Goal: Communication & Community: Answer question/provide support

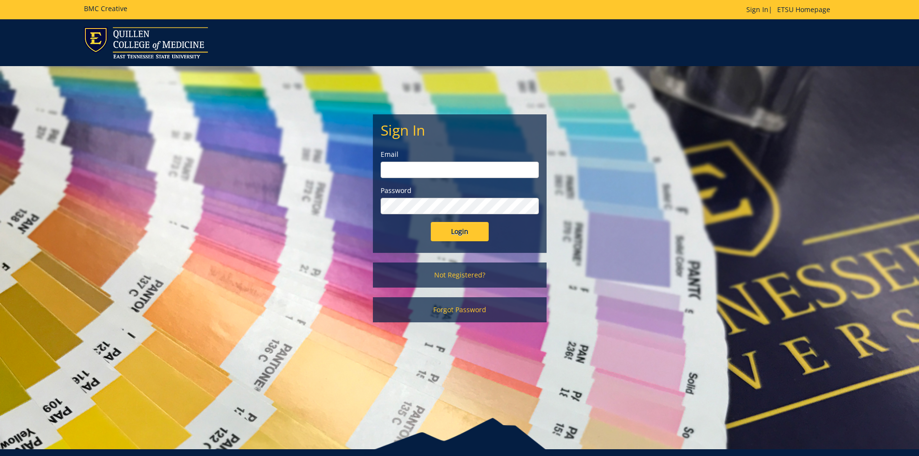
type input "[EMAIL_ADDRESS][DOMAIN_NAME]"
click at [459, 229] on input "Login" at bounding box center [460, 231] width 58 height 19
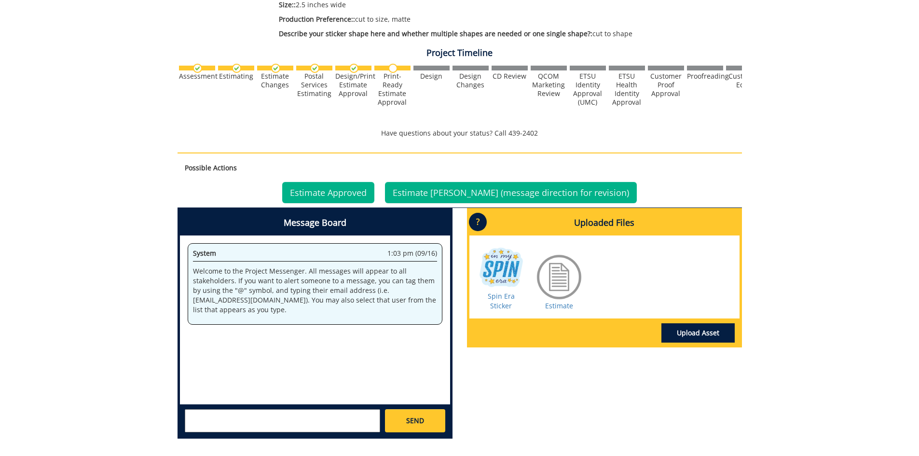
scroll to position [241, 0]
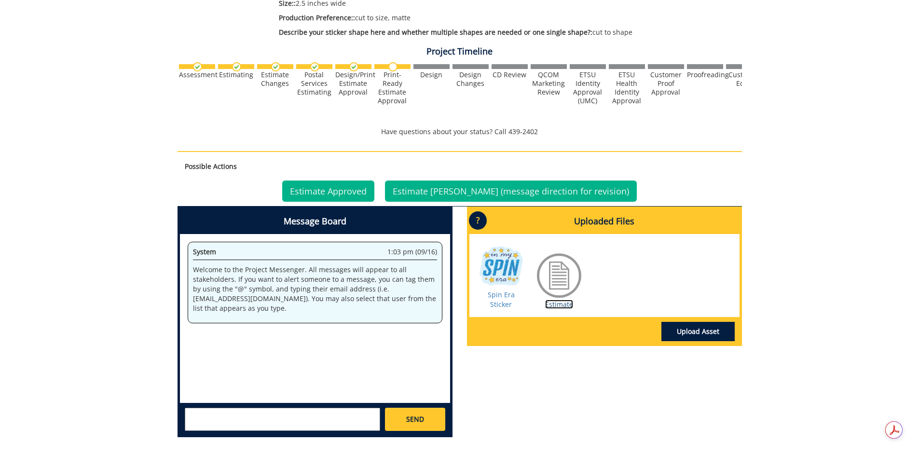
click at [564, 301] on link "Estimate" at bounding box center [559, 304] width 28 height 9
click at [306, 413] on textarea at bounding box center [282, 419] width 195 height 23
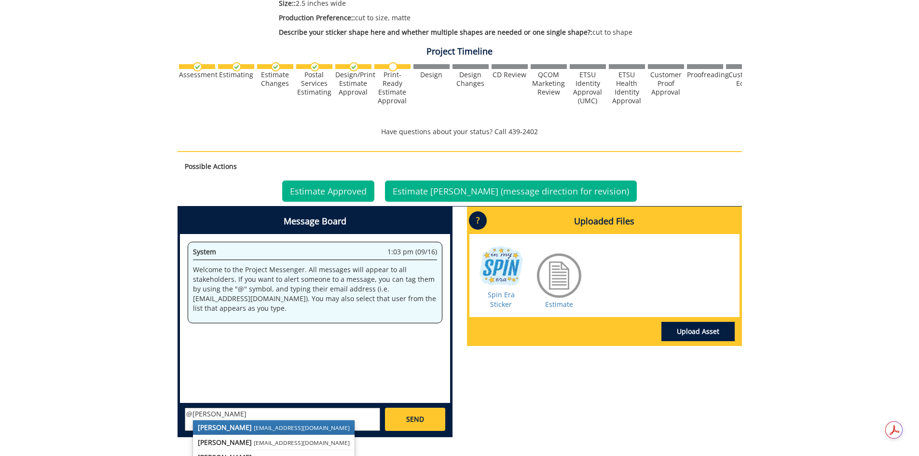
click at [241, 432] on link "Fred Conley conleyga@etsu.edu" at bounding box center [274, 427] width 162 height 14
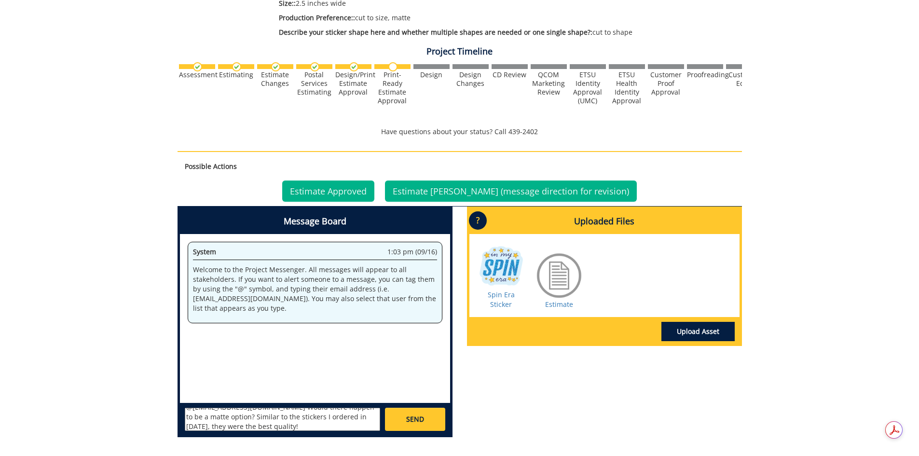
scroll to position [9, 0]
type textarea "@conleyga@etsu.edu Would there happen to be a matte option? Similar to the stic…"
click at [405, 422] on link "SEND" at bounding box center [415, 419] width 60 height 23
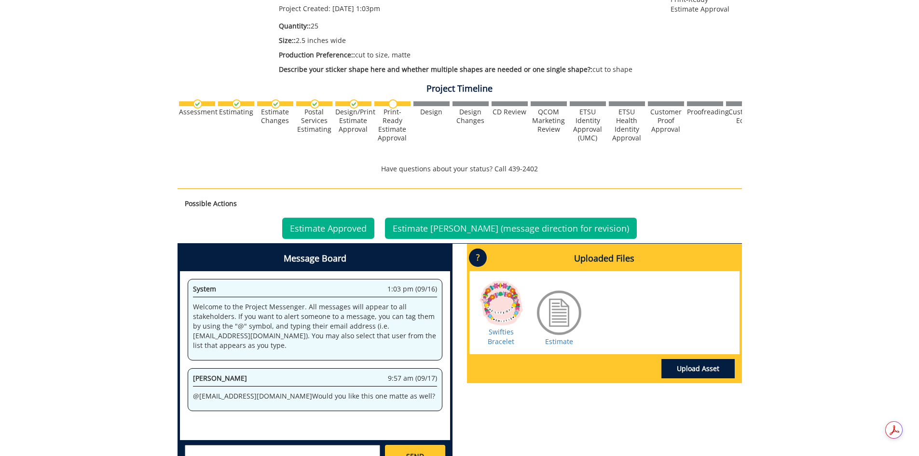
scroll to position [241, 0]
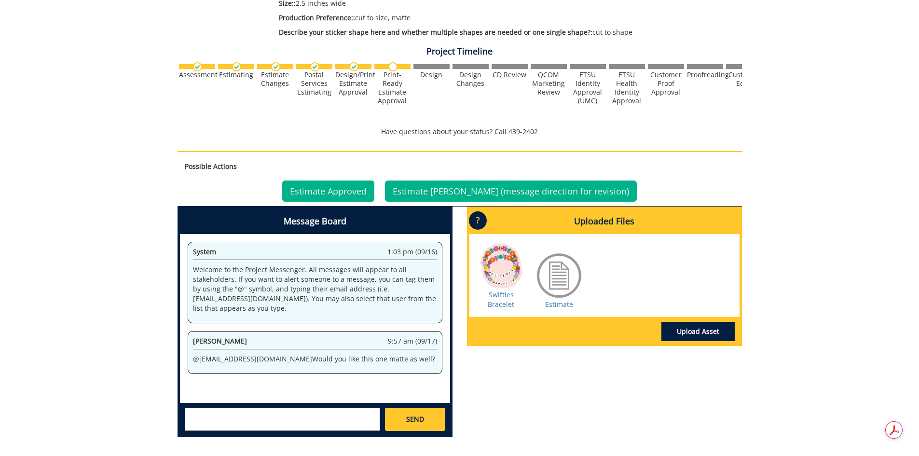
click at [296, 407] on div "SEND" at bounding box center [315, 419] width 270 height 32
click at [290, 417] on textarea at bounding box center [282, 419] width 195 height 23
type textarea "y"
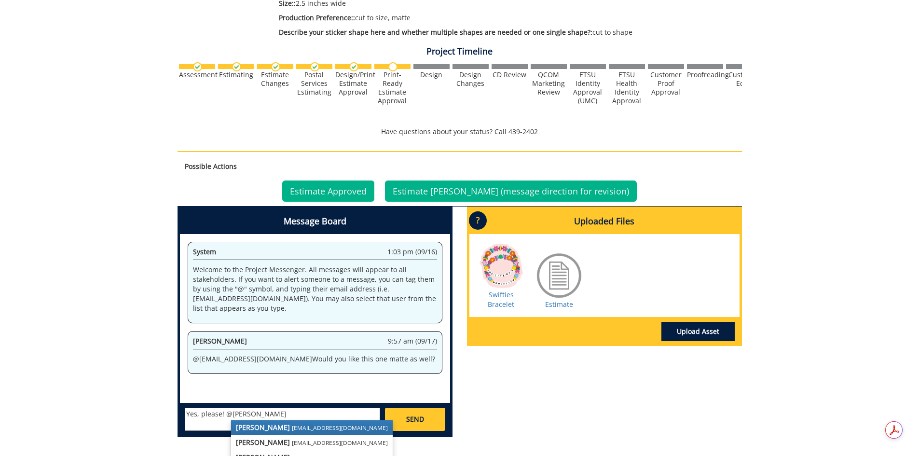
drag, startPoint x: 288, startPoint y: 426, endPoint x: 300, endPoint y: 425, distance: 12.2
click at [292, 426] on small "[EMAIL_ADDRESS][DOMAIN_NAME]" at bounding box center [340, 428] width 96 height 8
type textarea "Yes, please! @conleyga@etsu.edu"
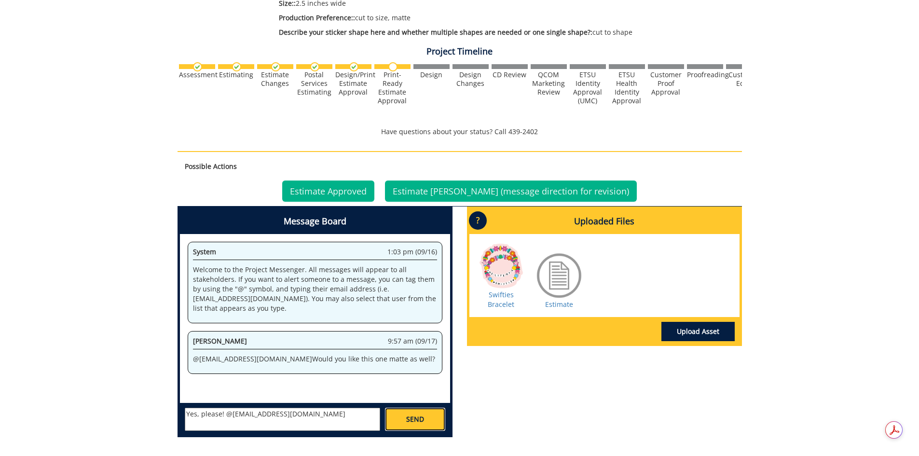
click at [409, 421] on span "SEND" at bounding box center [415, 419] width 18 height 10
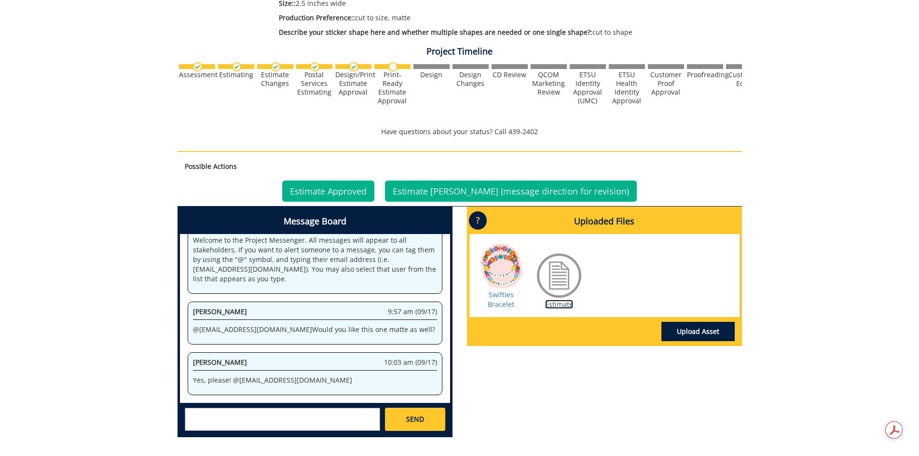
click at [554, 306] on link "Estimate" at bounding box center [559, 304] width 28 height 9
click at [359, 190] on link "Estimate Approved" at bounding box center [328, 190] width 92 height 21
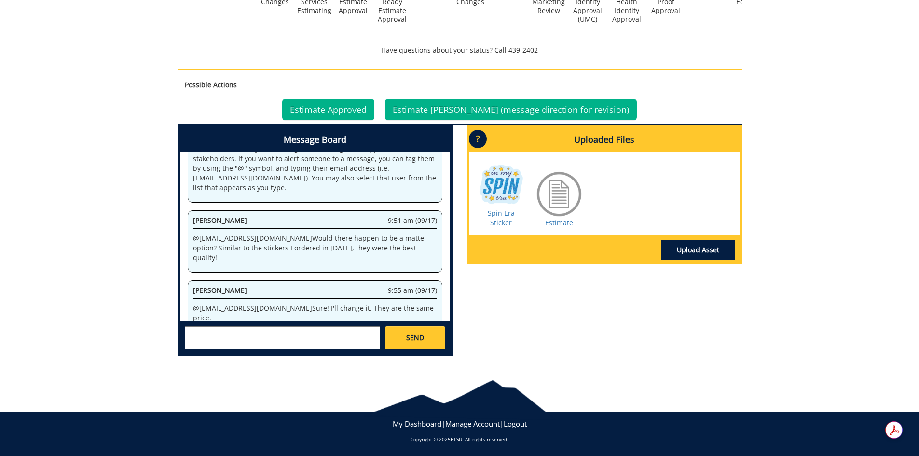
scroll to position [324, 0]
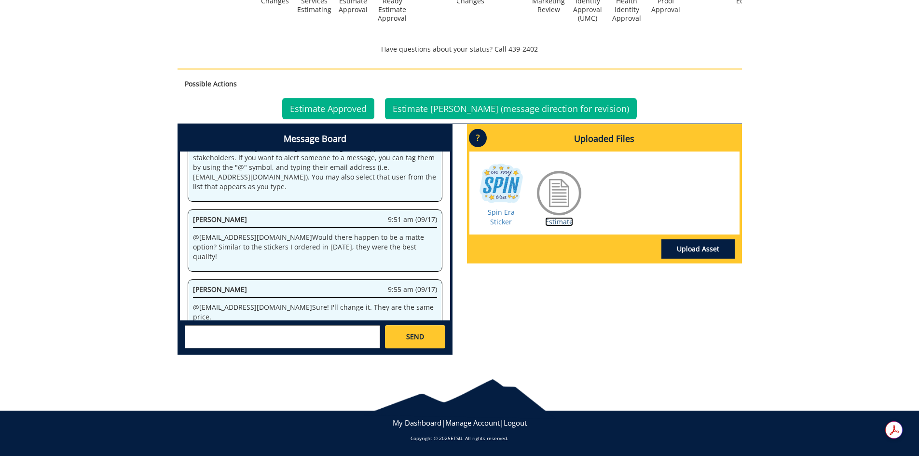
click at [553, 221] on link "Estimate" at bounding box center [559, 221] width 28 height 9
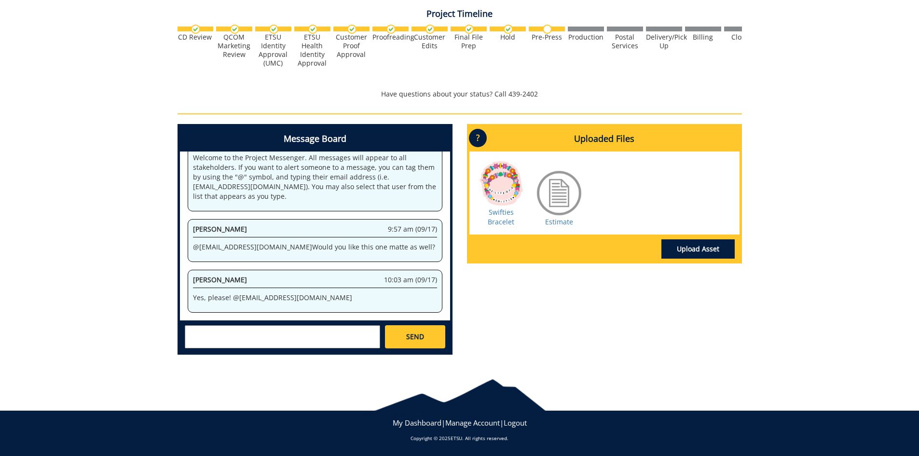
scroll to position [0, 379]
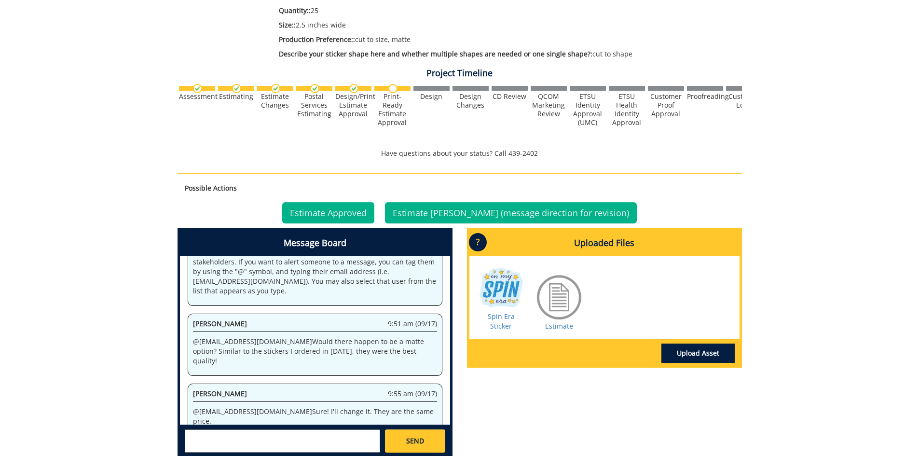
scroll to position [289, 0]
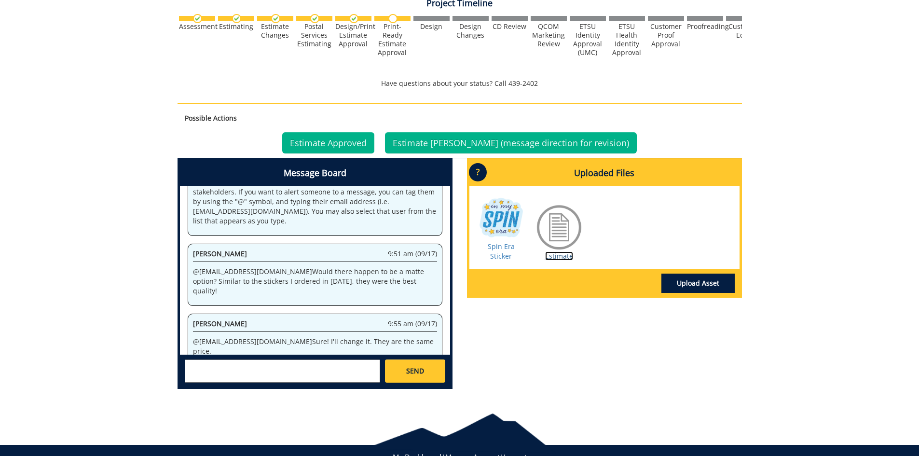
click at [565, 254] on link "Estimate" at bounding box center [559, 255] width 28 height 9
click at [372, 148] on link "Estimate Approved" at bounding box center [328, 142] width 92 height 21
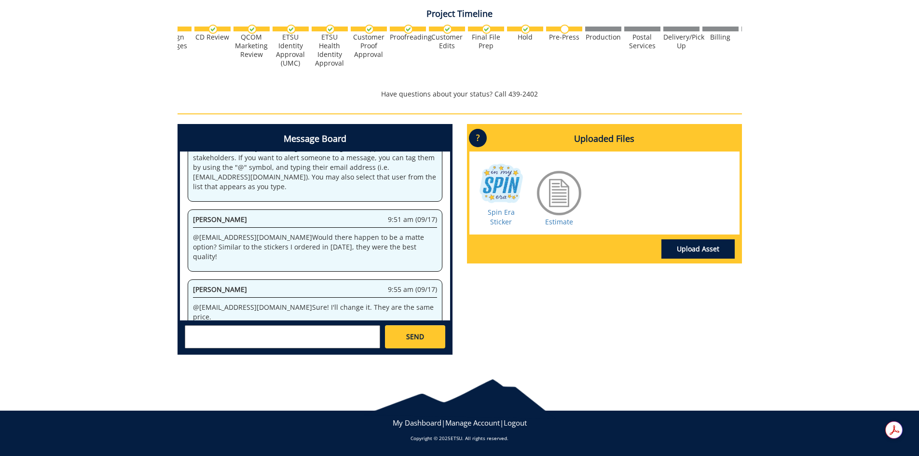
scroll to position [0, 379]
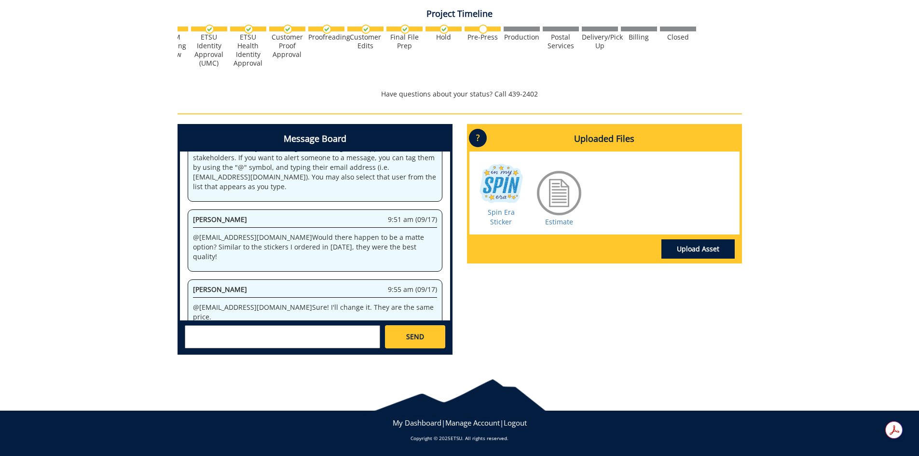
click at [268, 339] on textarea at bounding box center [282, 336] width 195 height 23
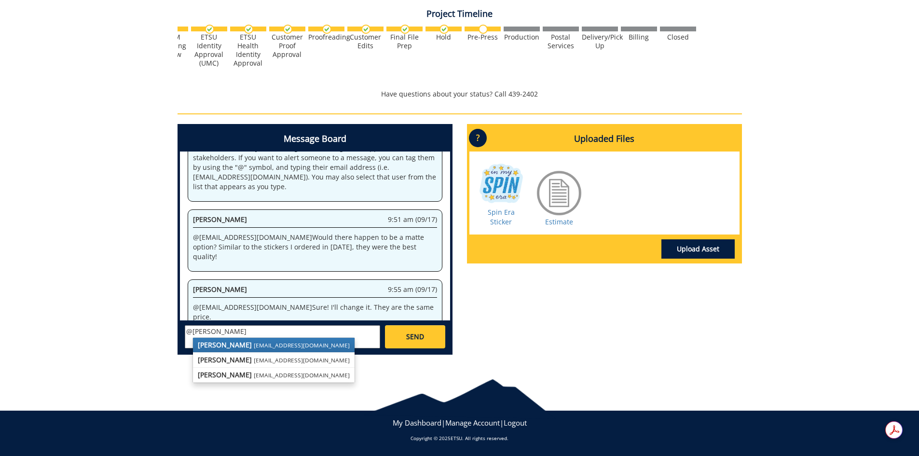
click at [273, 346] on small "conleyga@etsu.edu" at bounding box center [302, 345] width 96 height 8
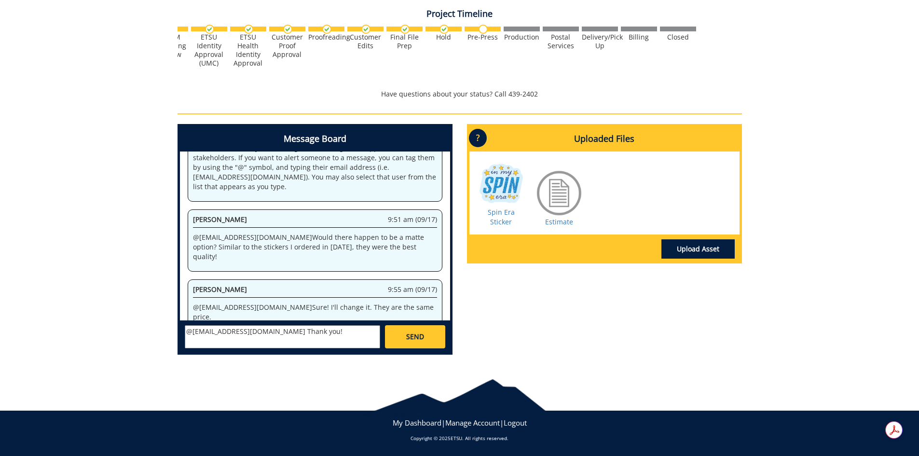
type textarea "@conleyga@etsu.edu Thank you!"
click at [413, 341] on span "SEND" at bounding box center [415, 337] width 18 height 10
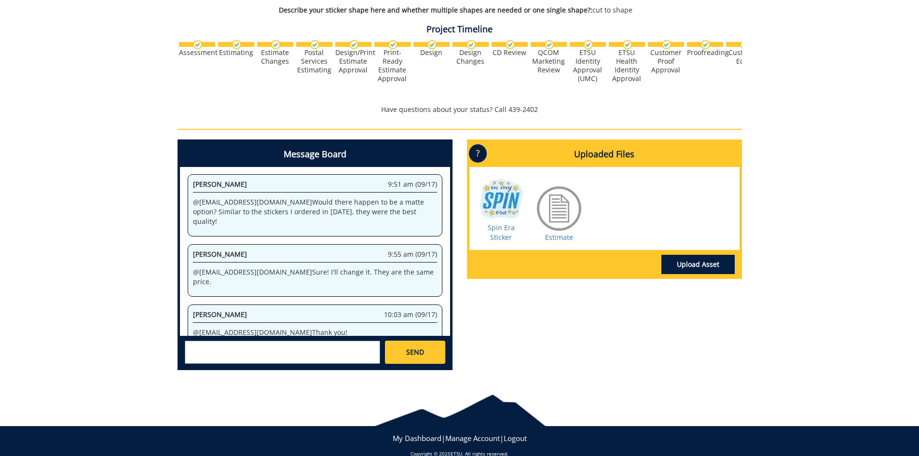
scroll to position [279, 0]
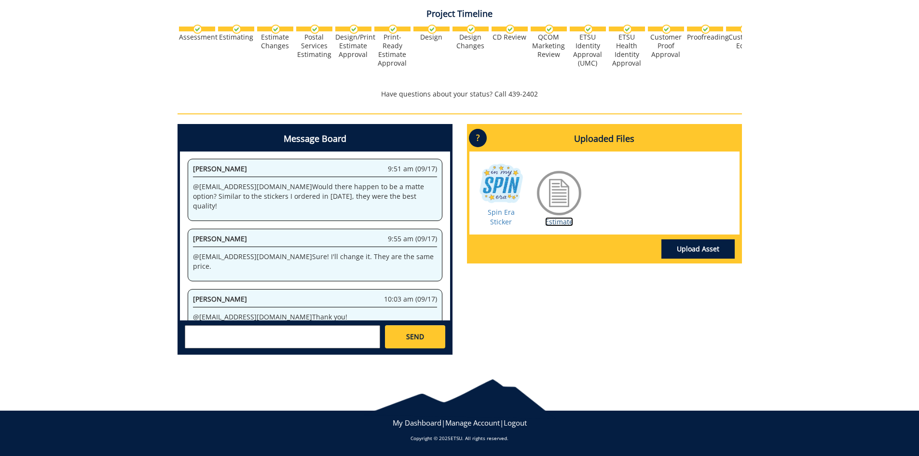
click at [556, 223] on link "Estimate" at bounding box center [559, 221] width 28 height 9
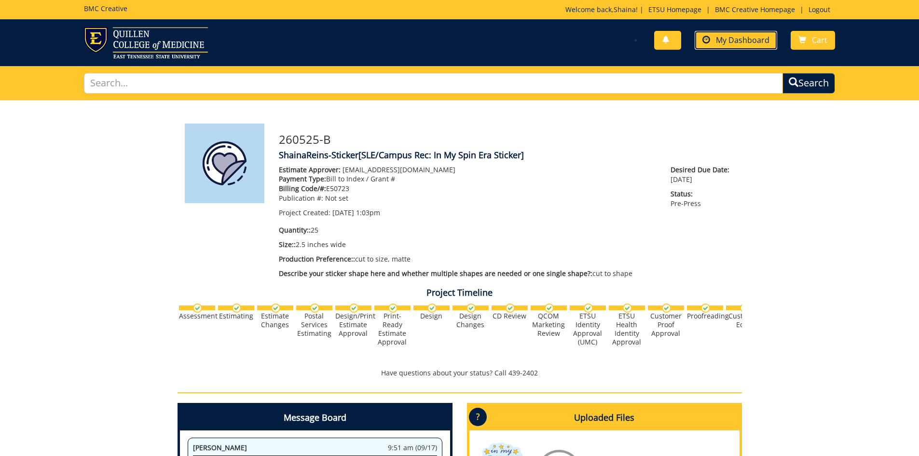
click at [728, 37] on span "My Dashboard" at bounding box center [743, 40] width 54 height 11
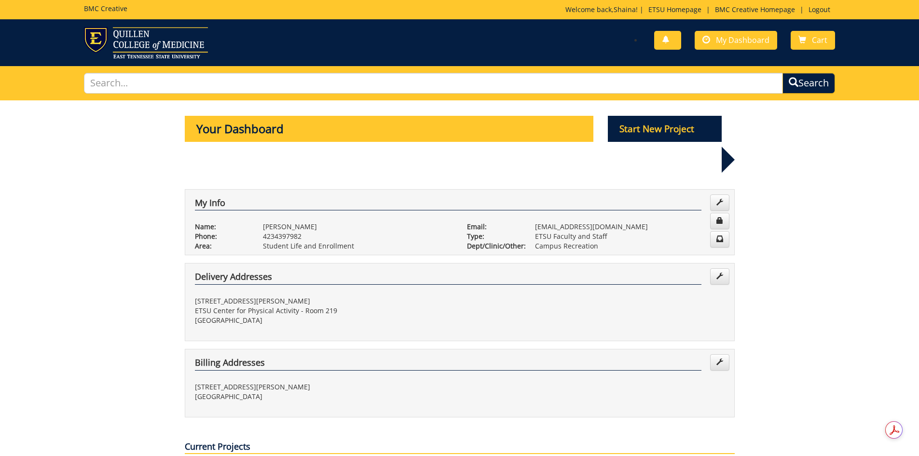
scroll to position [241, 0]
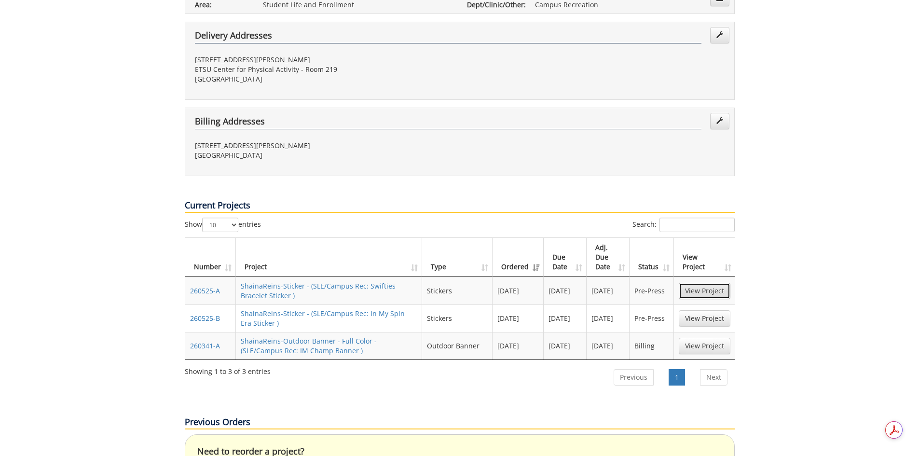
click at [715, 283] on link "View Project" at bounding box center [705, 291] width 52 height 16
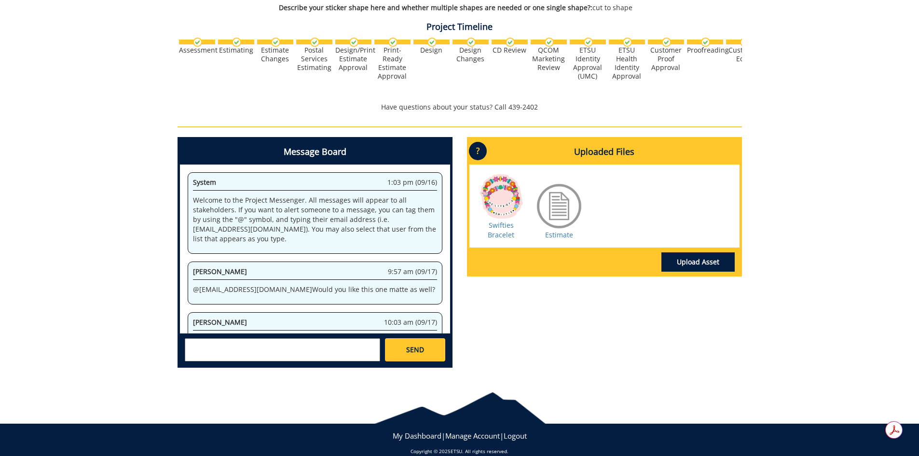
scroll to position [29, 0]
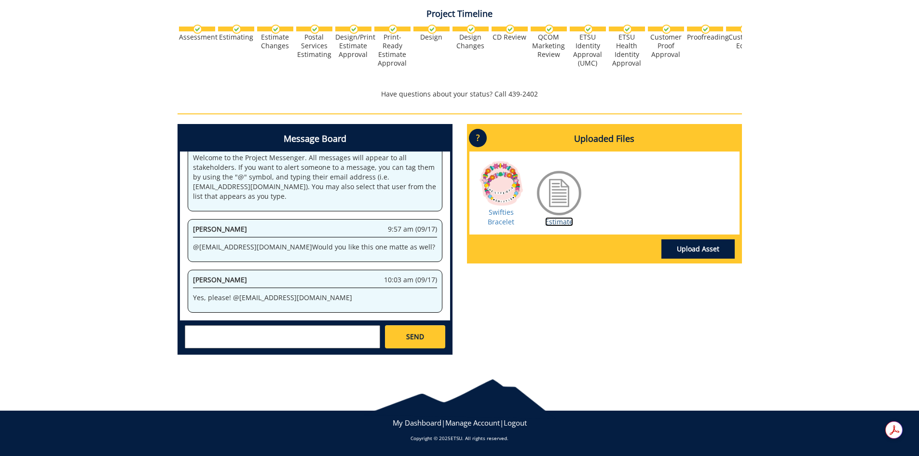
click at [560, 221] on link "Estimate" at bounding box center [559, 221] width 28 height 9
click at [263, 332] on textarea at bounding box center [282, 336] width 195 height 23
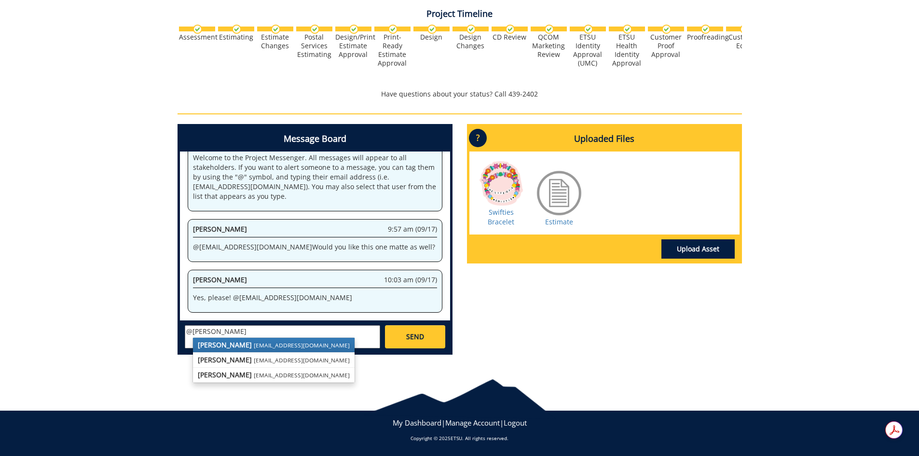
click at [246, 340] on link "[PERSON_NAME] [EMAIL_ADDRESS][DOMAIN_NAME]" at bounding box center [274, 345] width 162 height 14
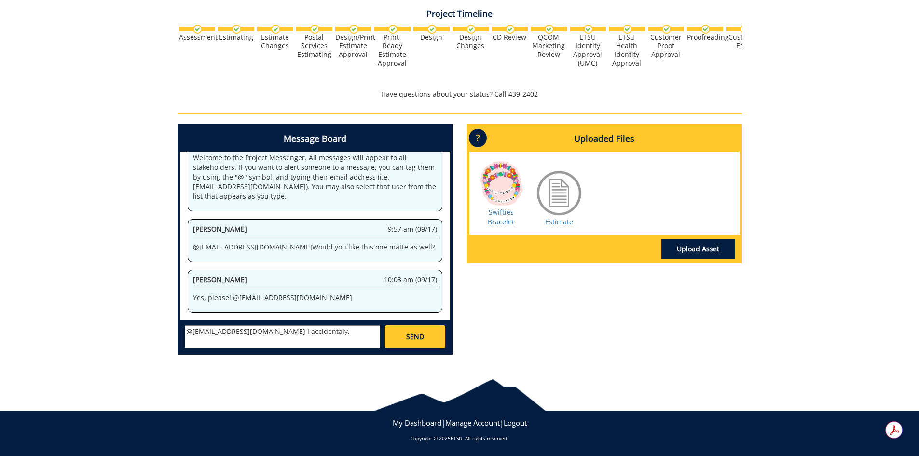
click at [271, 332] on textarea "@[EMAIL_ADDRESS][DOMAIN_NAME] I accidentaly," at bounding box center [282, 336] width 195 height 23
click at [276, 333] on textarea "@[EMAIL_ADDRESS][DOMAIN_NAME] I accidentaly," at bounding box center [282, 336] width 195 height 23
click at [301, 334] on textarea "@[EMAIL_ADDRESS][DOMAIN_NAME] I accidentally approved this one before you were …" at bounding box center [282, 336] width 195 height 23
click at [306, 341] on textarea "@[EMAIL_ADDRESS][DOMAIN_NAME] I accidentally approved this one before you were …" at bounding box center [282, 336] width 195 height 23
type textarea "@[EMAIL_ADDRESS][DOMAIN_NAME] I accidentally approved this one before you were …"
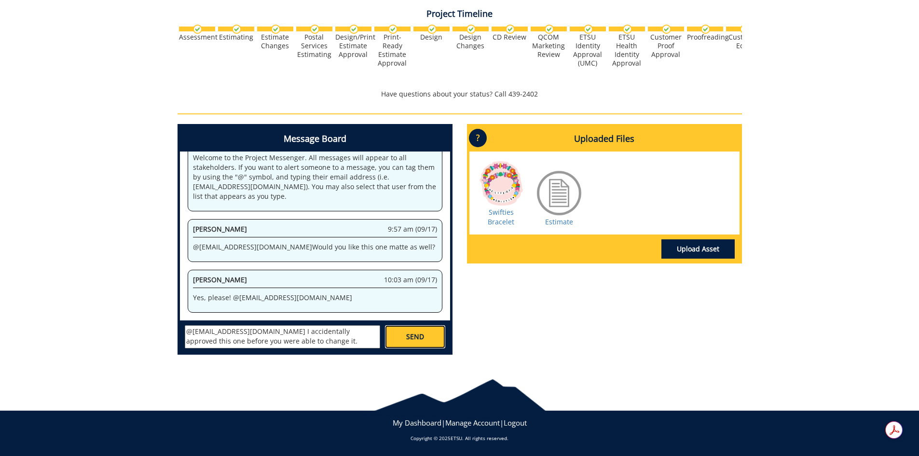
click at [400, 337] on link "SEND" at bounding box center [415, 336] width 60 height 23
